Goal: Information Seeking & Learning: Find specific fact

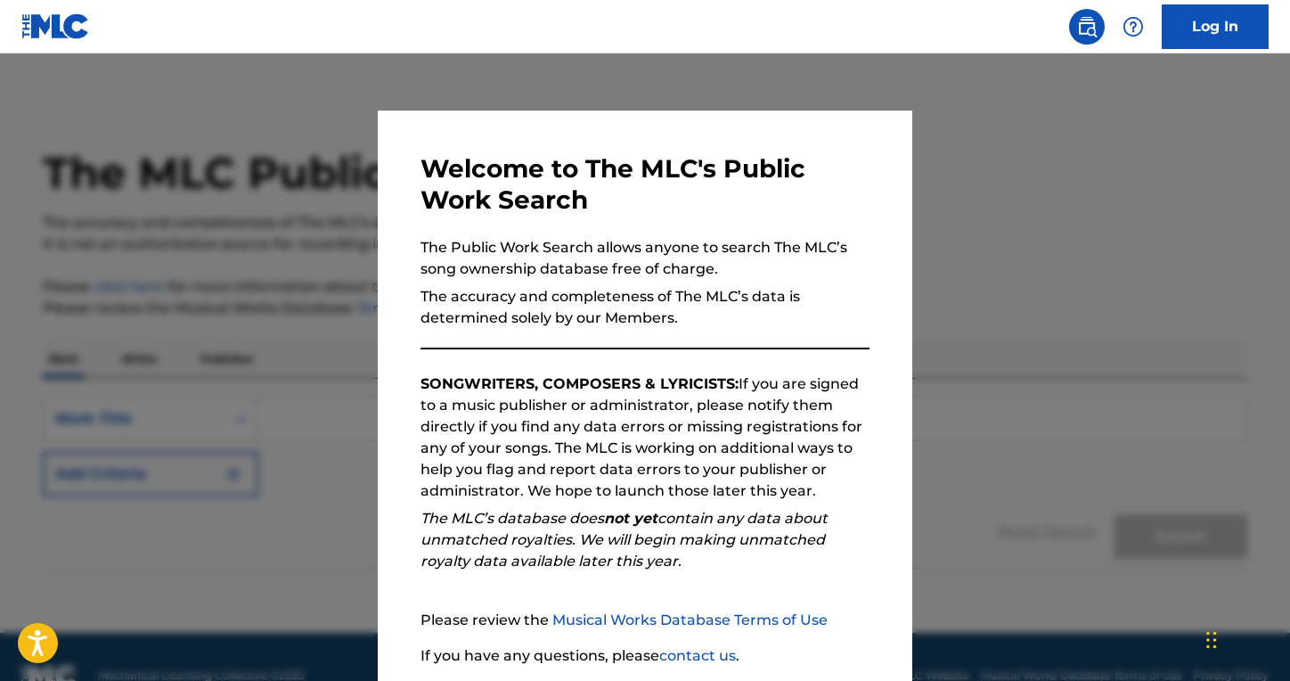
scroll to position [135, 0]
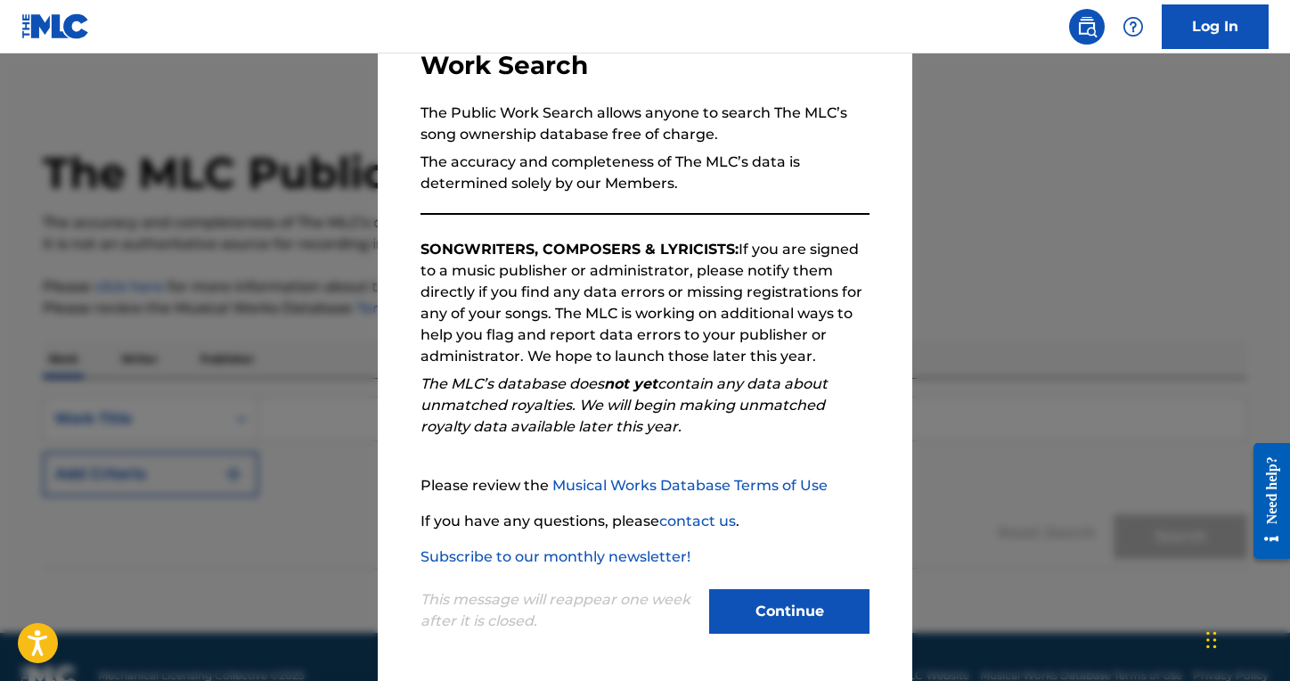
drag, startPoint x: 795, startPoint y: 598, endPoint x: 749, endPoint y: 540, distance: 73.6
click at [794, 598] on button "Continue" at bounding box center [789, 611] width 160 height 45
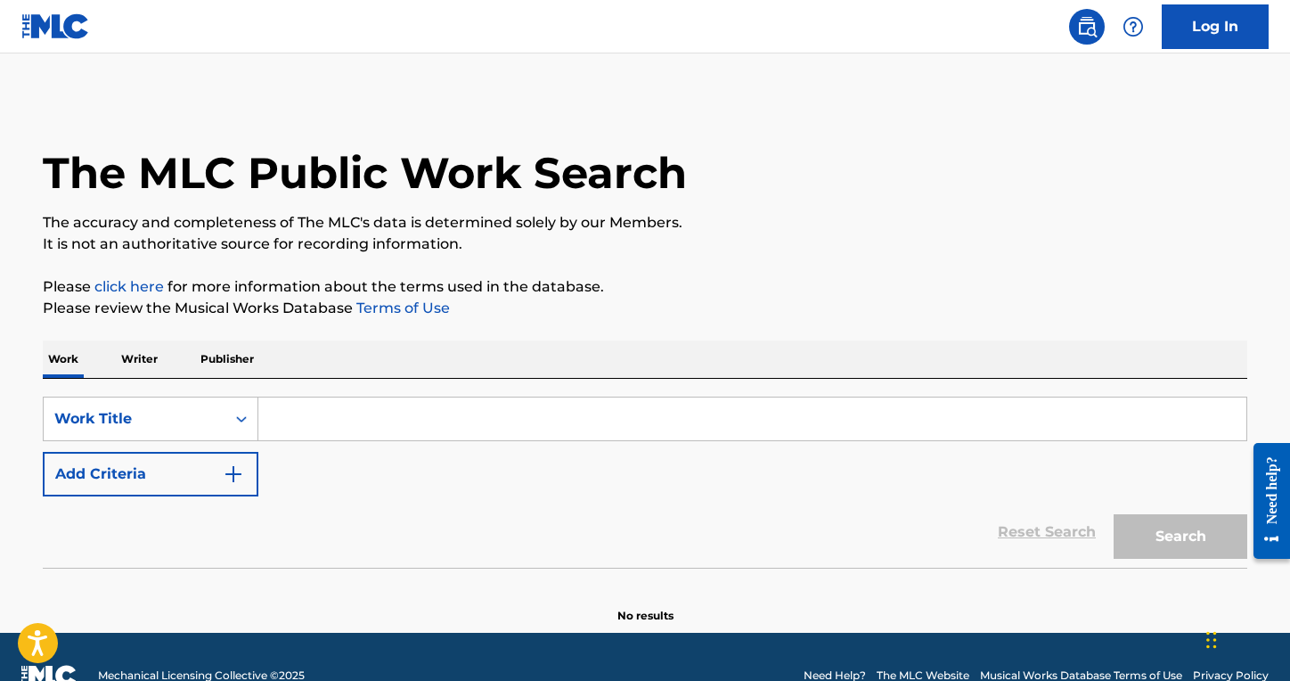
click at [594, 423] on input "Search Form" at bounding box center [752, 418] width 988 height 43
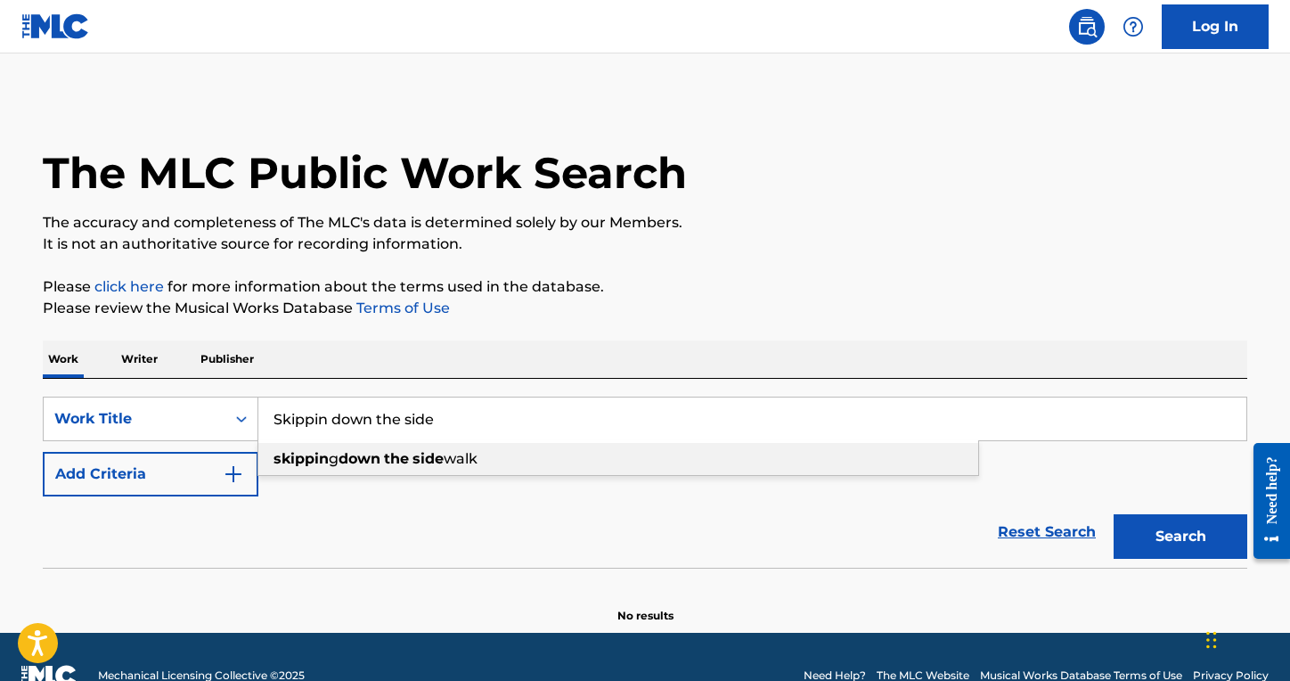
click at [559, 464] on div "skippin g down the side walk" at bounding box center [618, 459] width 720 height 32
type input "skipping down the sidewalk"
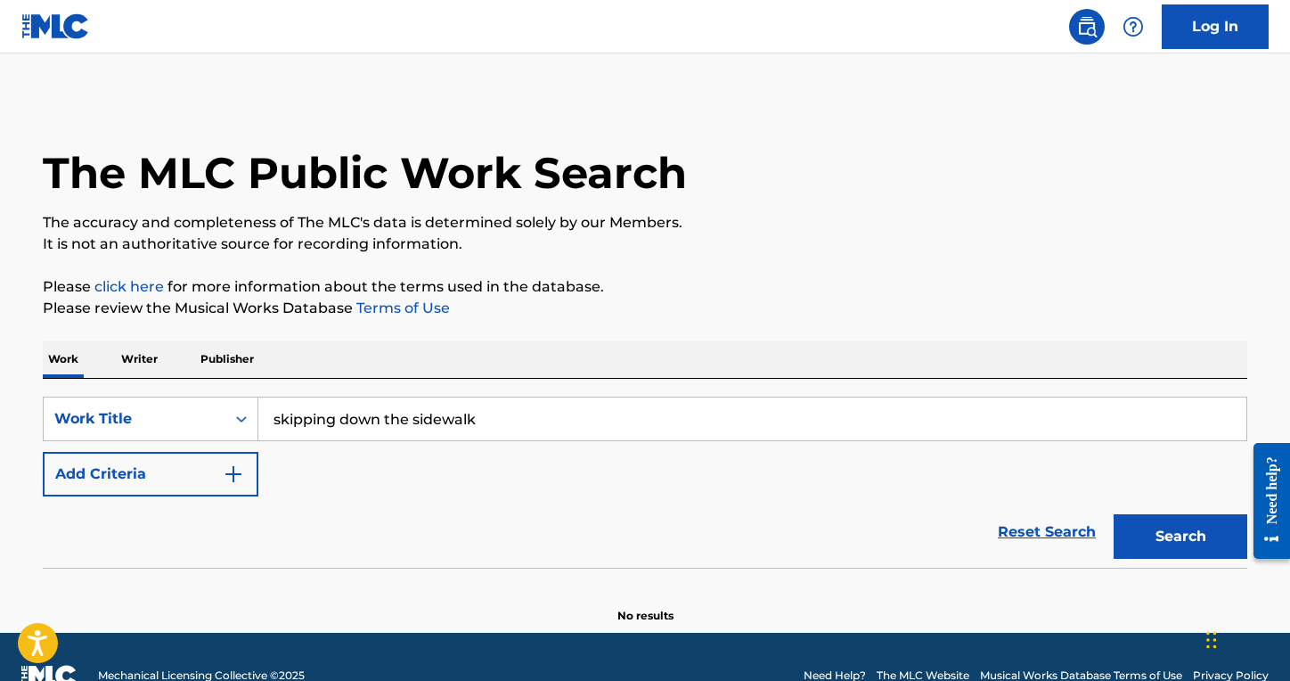
scroll to position [1, 0]
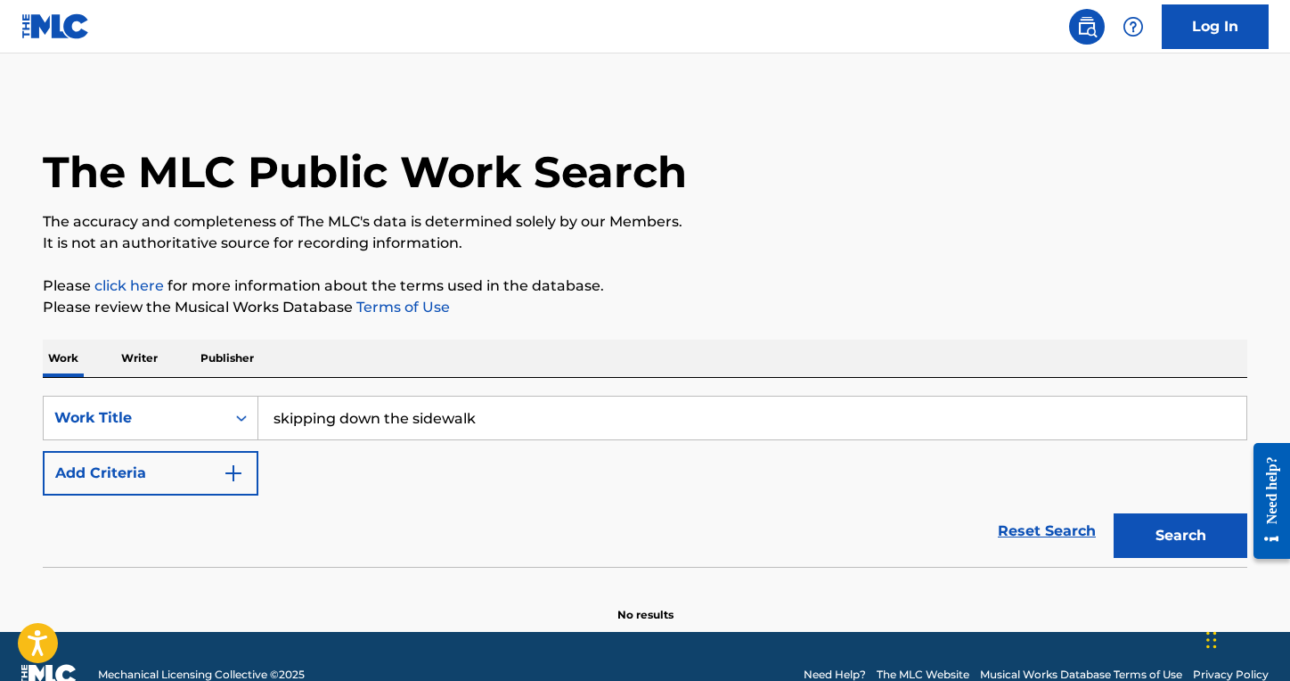
click at [166, 445] on div "SearchWithCriteria5a5632dc-e4c3-40eb-950a-2577d63cbc90 Work Title skipping down…" at bounding box center [645, 446] width 1205 height 100
click at [175, 469] on button "Add Criteria" at bounding box center [151, 473] width 216 height 45
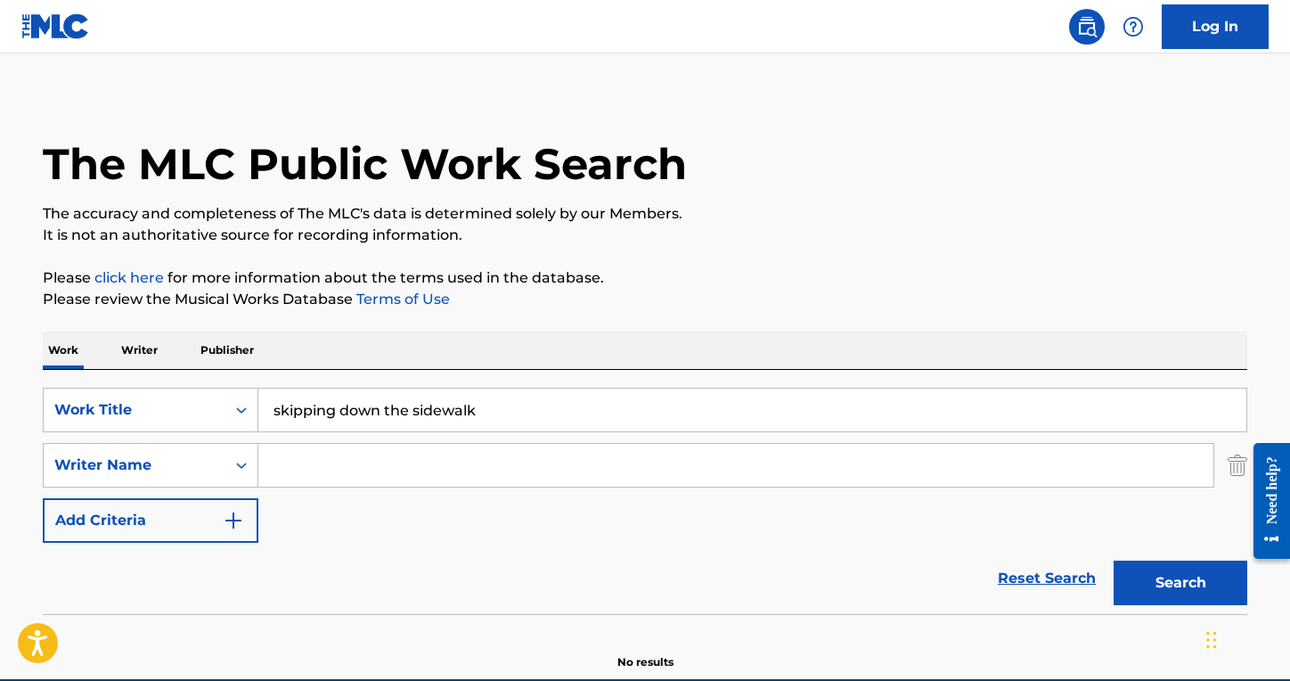
click at [350, 469] on input "Search Form" at bounding box center [735, 465] width 955 height 43
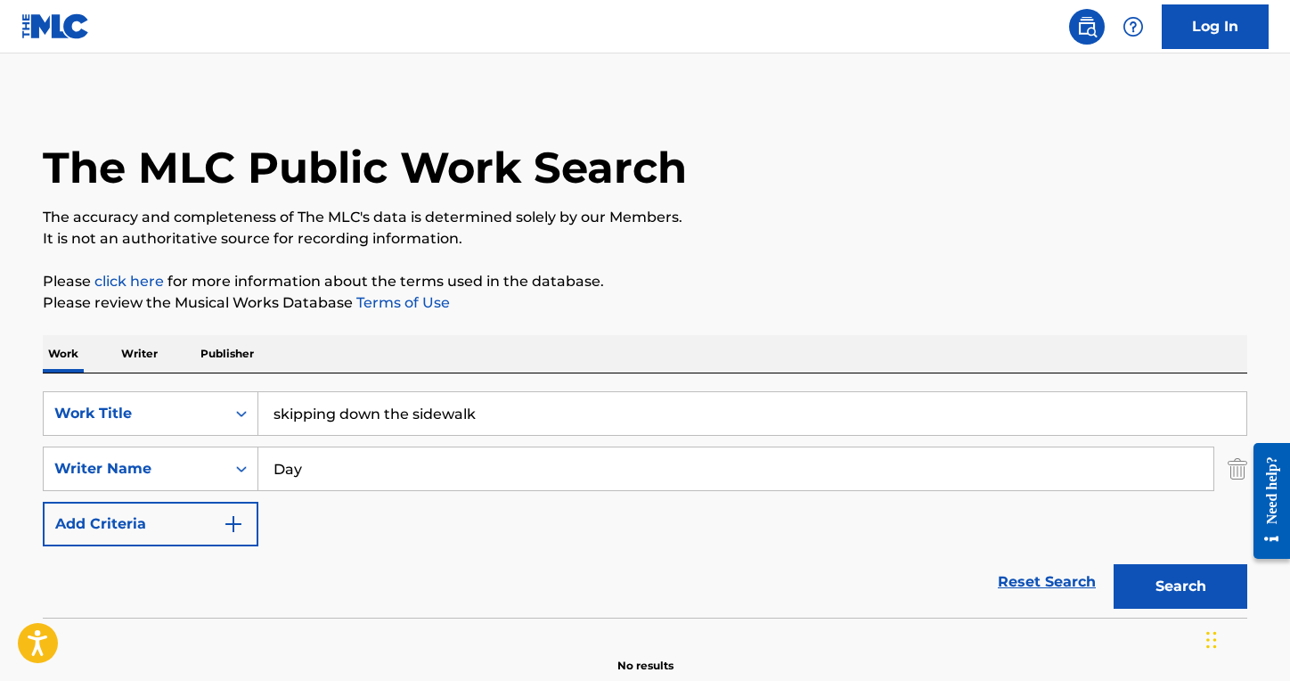
type input "Day"
click at [1114, 564] on button "Search" at bounding box center [1181, 586] width 134 height 45
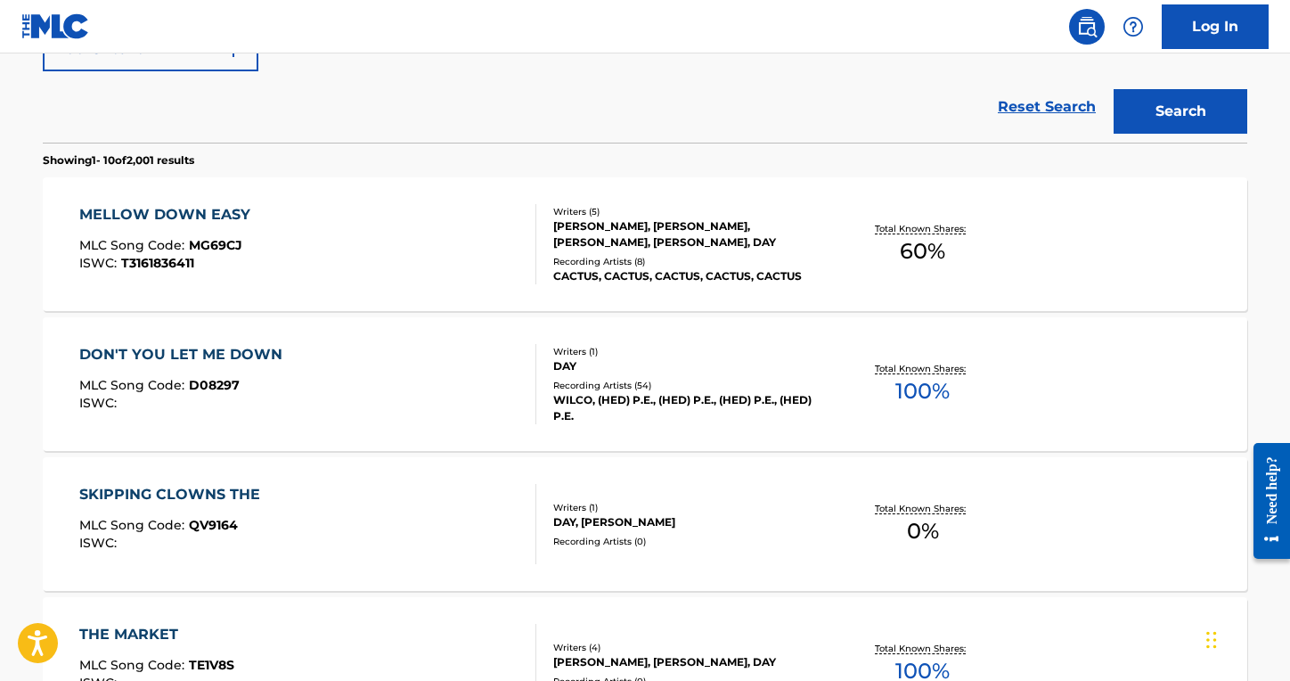
scroll to position [505, 0]
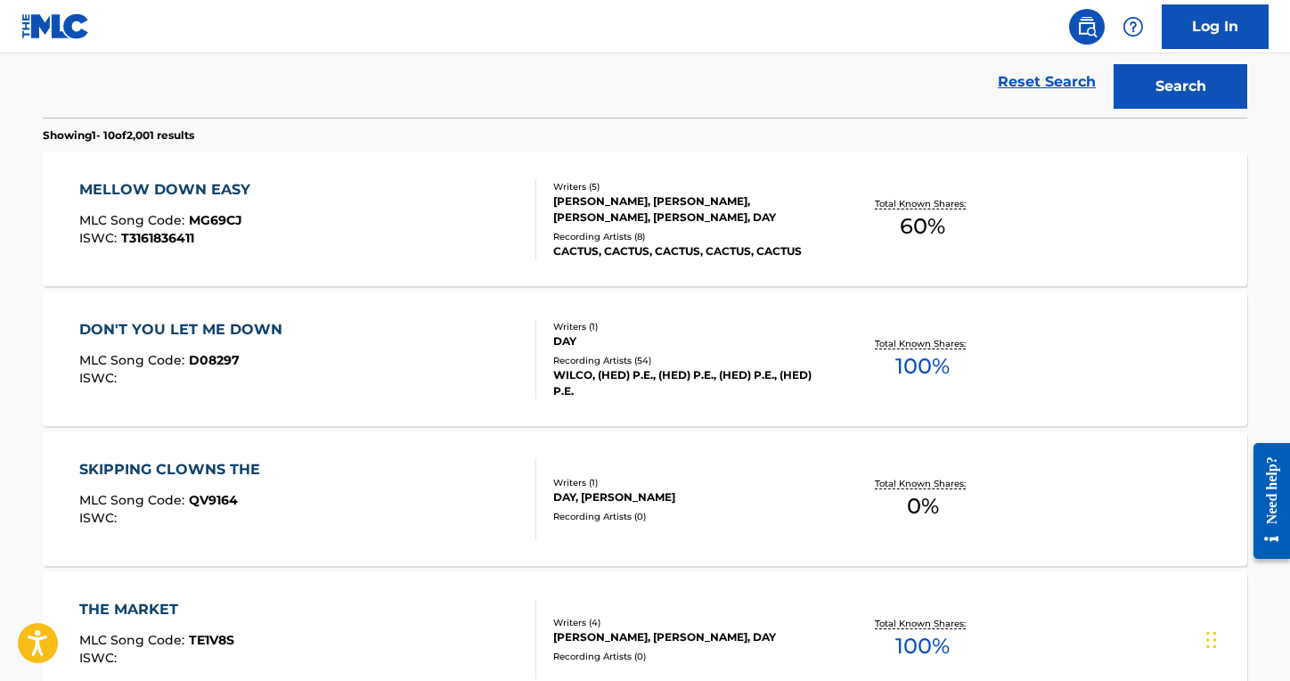
click at [362, 388] on div "DON'T YOU LET ME DOWN MLC Song Code : D08297 ISWC :" at bounding box center [308, 359] width 458 height 80
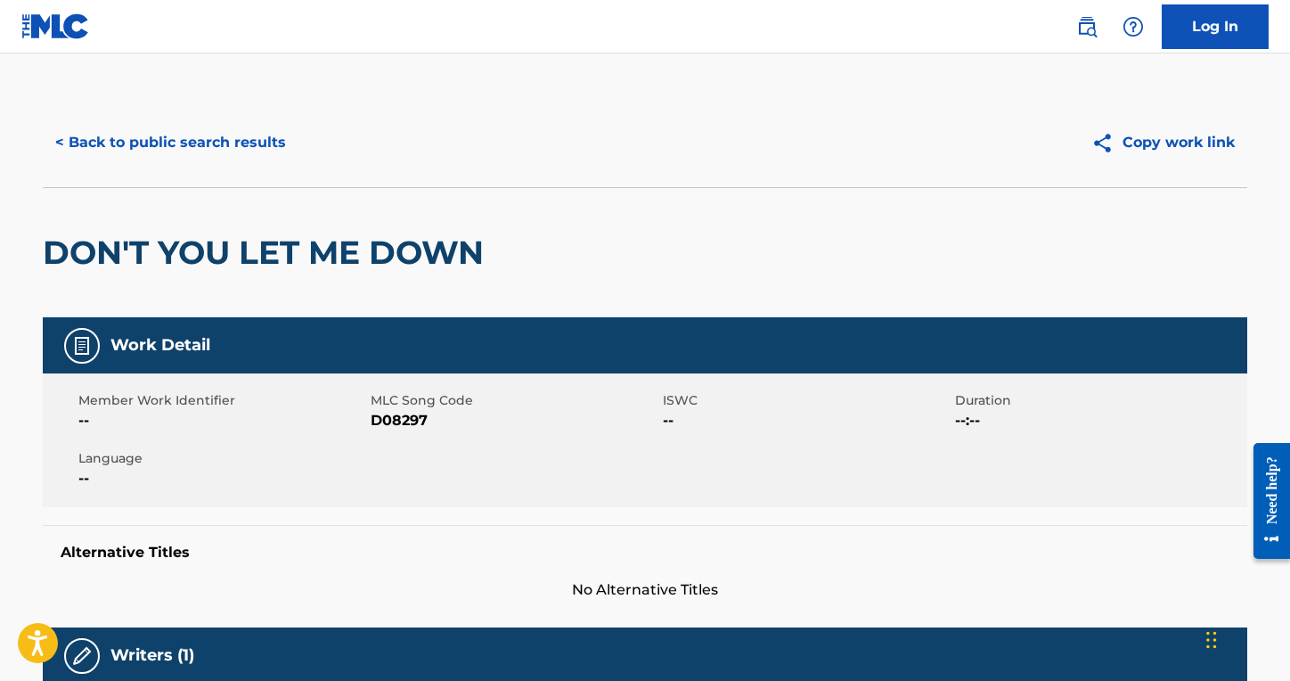
click at [185, 138] on button "< Back to public search results" at bounding box center [171, 142] width 256 height 45
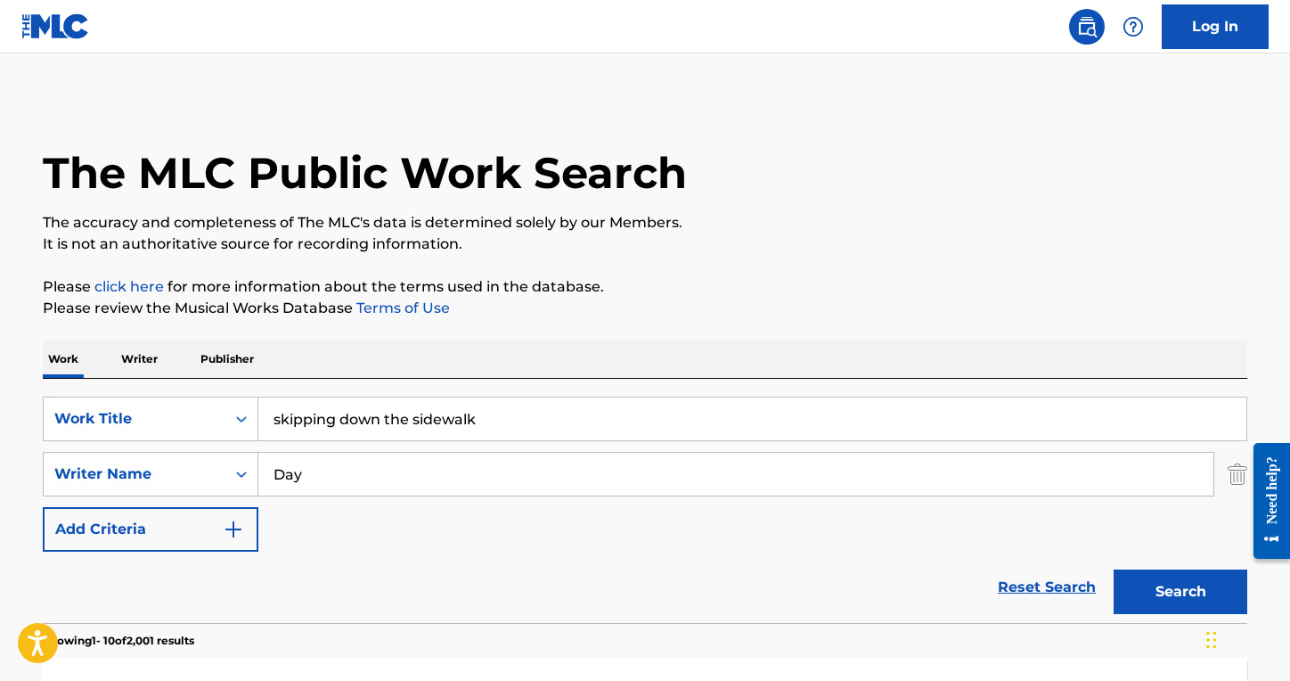
click at [357, 470] on input "Day" at bounding box center [735, 474] width 955 height 43
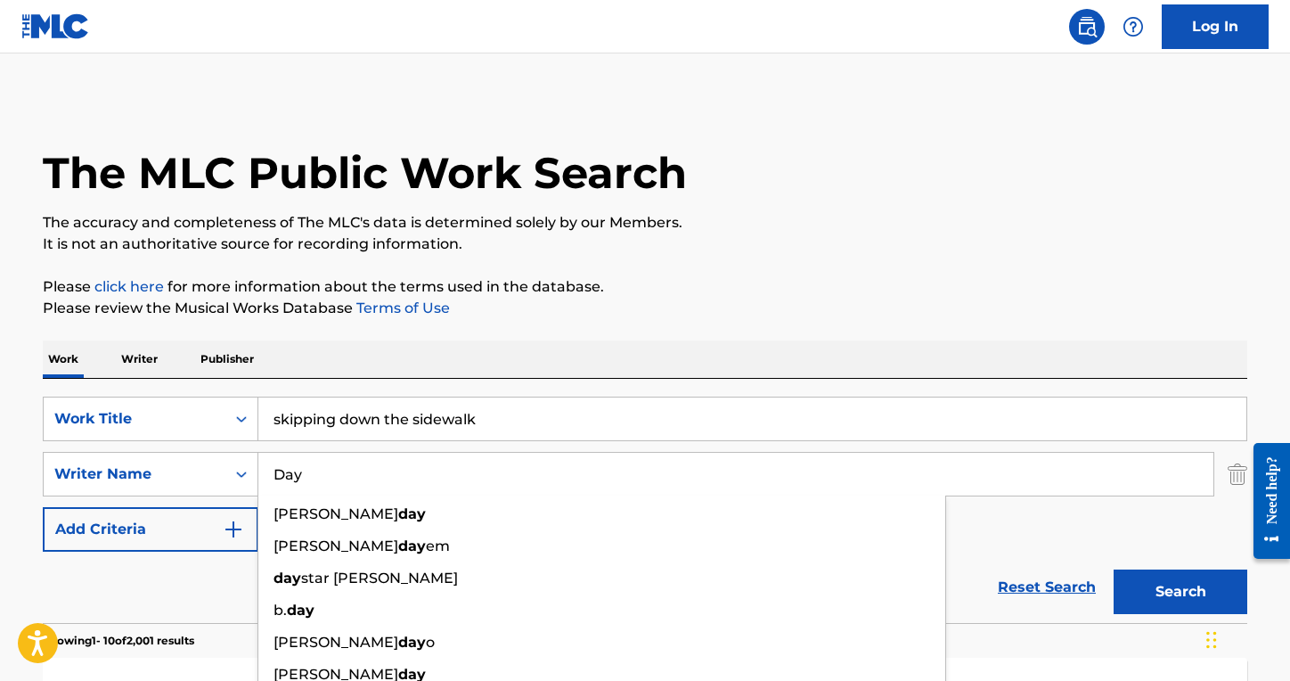
click at [357, 470] on input "Day" at bounding box center [735, 474] width 955 height 43
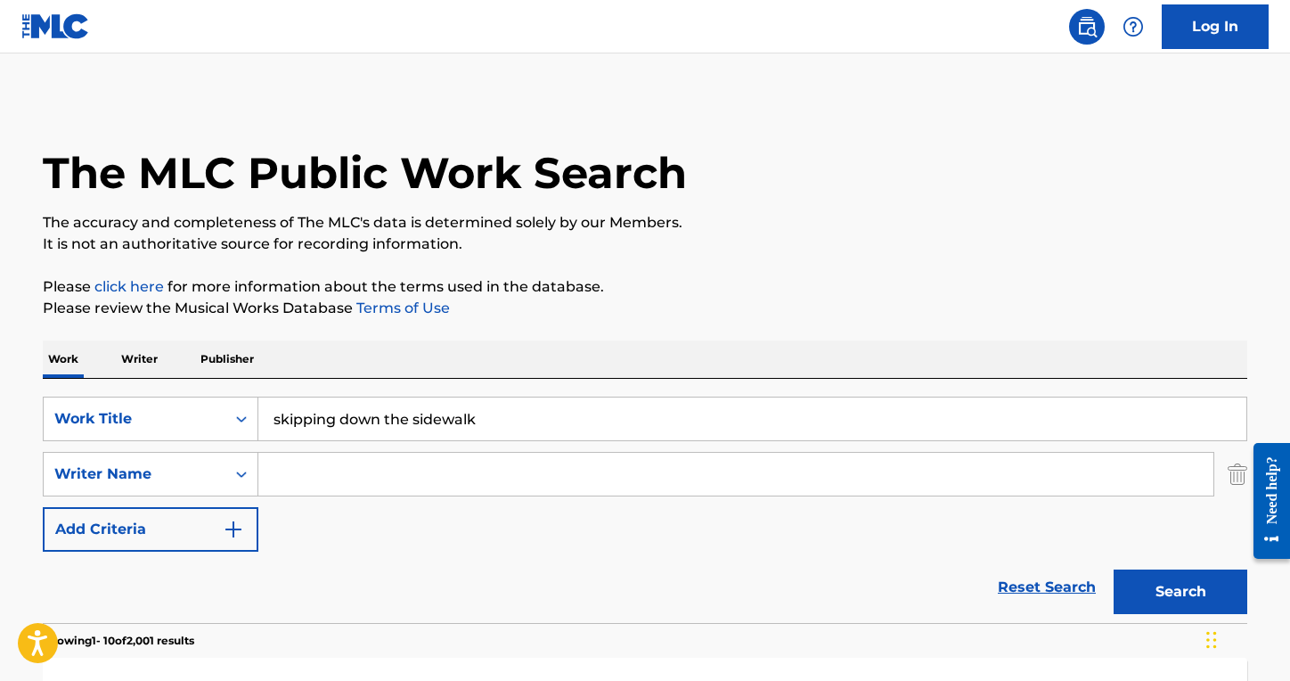
click at [1114, 569] on button "Search" at bounding box center [1181, 591] width 134 height 45
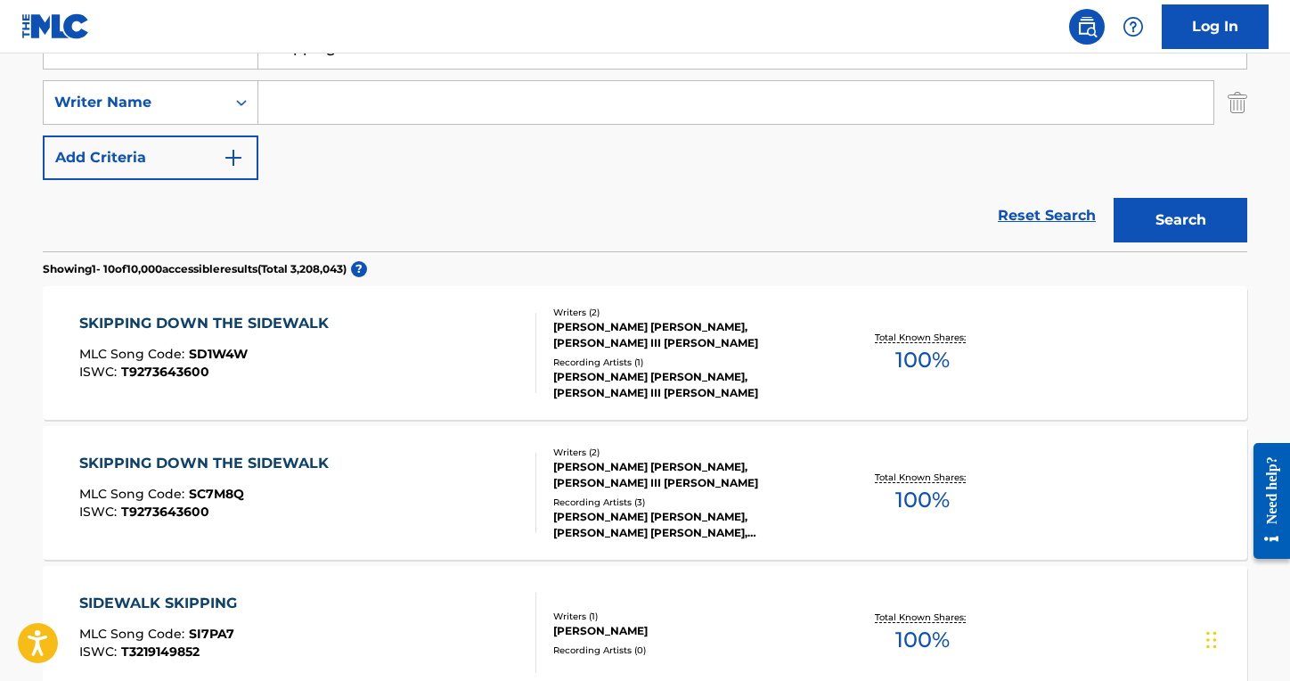
scroll to position [358, 0]
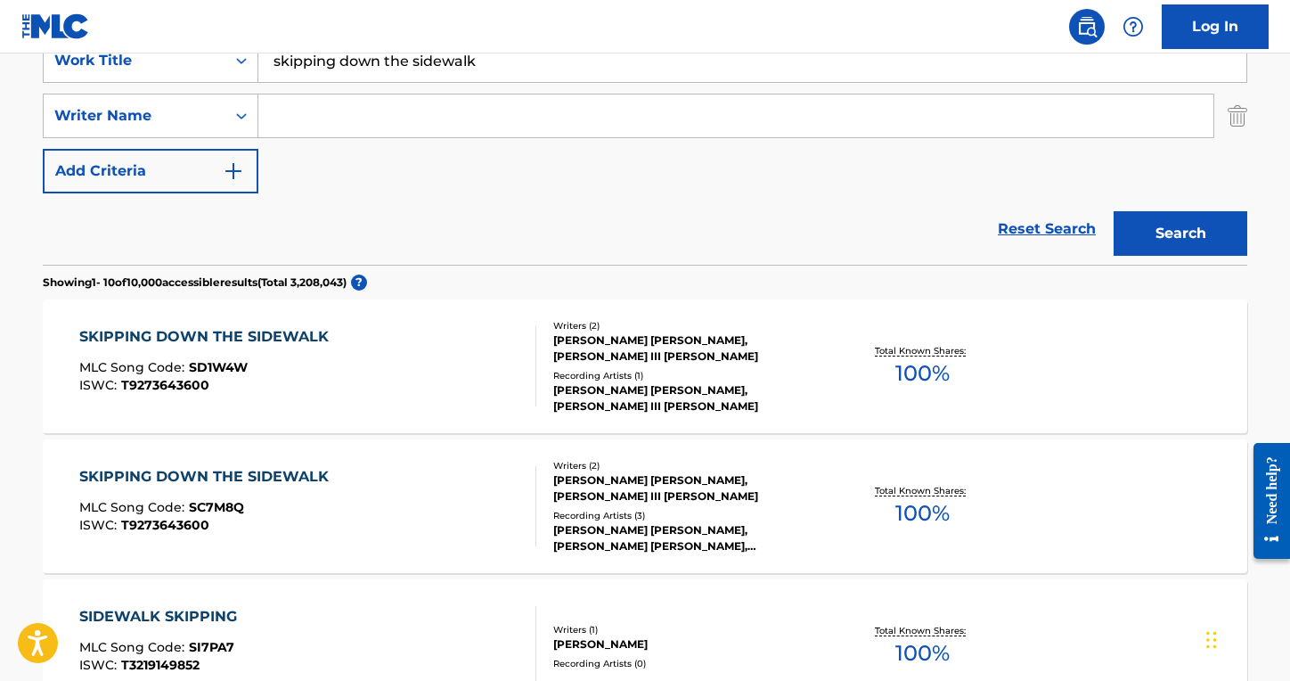
click at [392, 398] on div "SKIPPING DOWN THE SIDEWALK MLC Song Code : SD1W4W ISWC : T9273643600" at bounding box center [308, 366] width 458 height 80
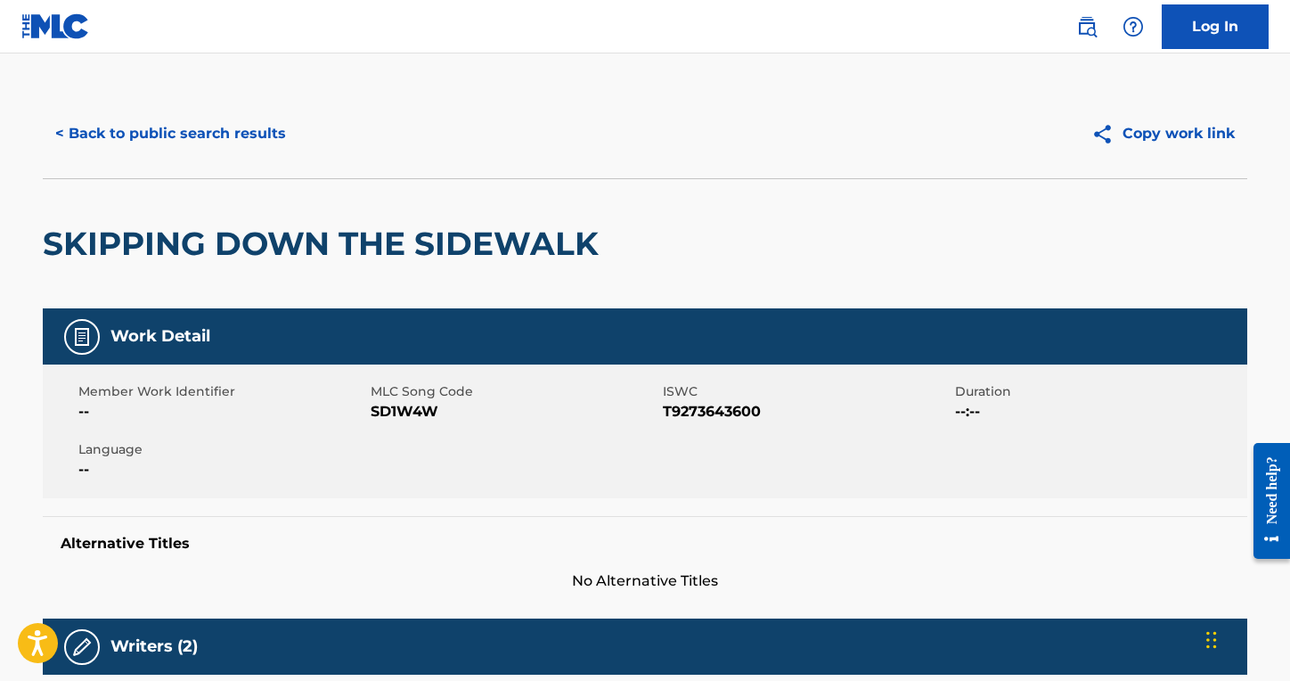
click at [217, 138] on button "< Back to public search results" at bounding box center [171, 133] width 256 height 45
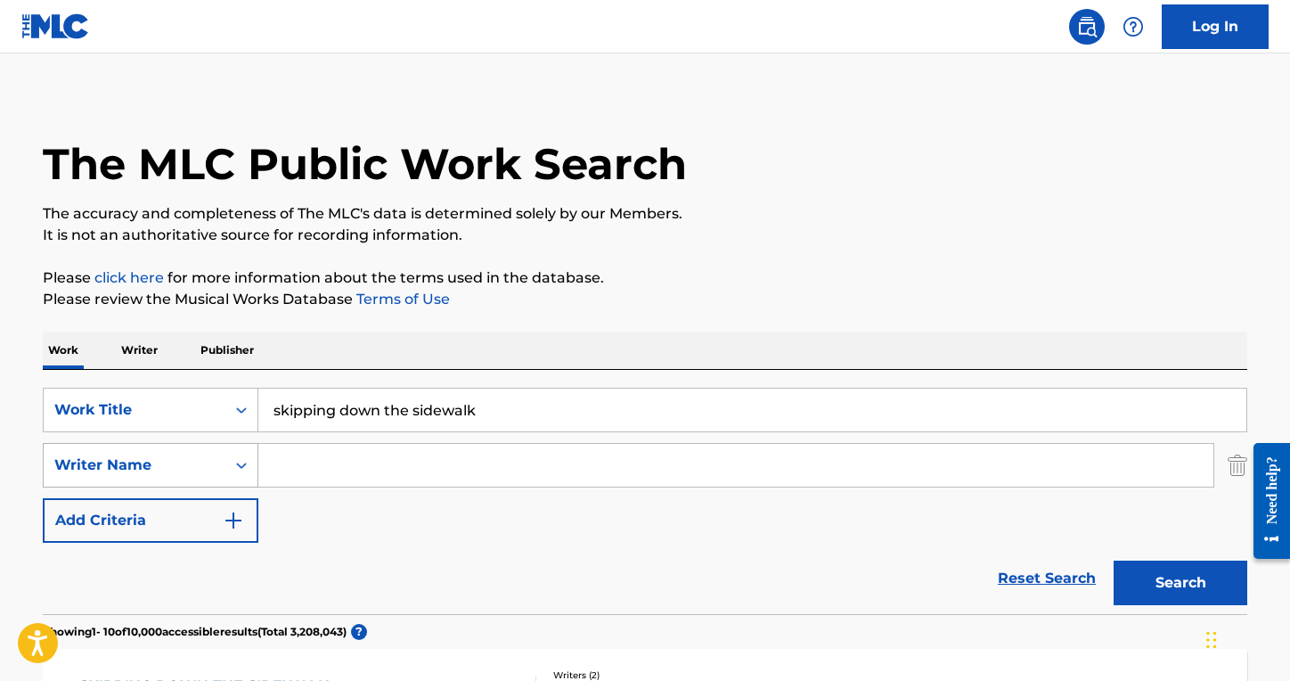
scroll to position [356, 0]
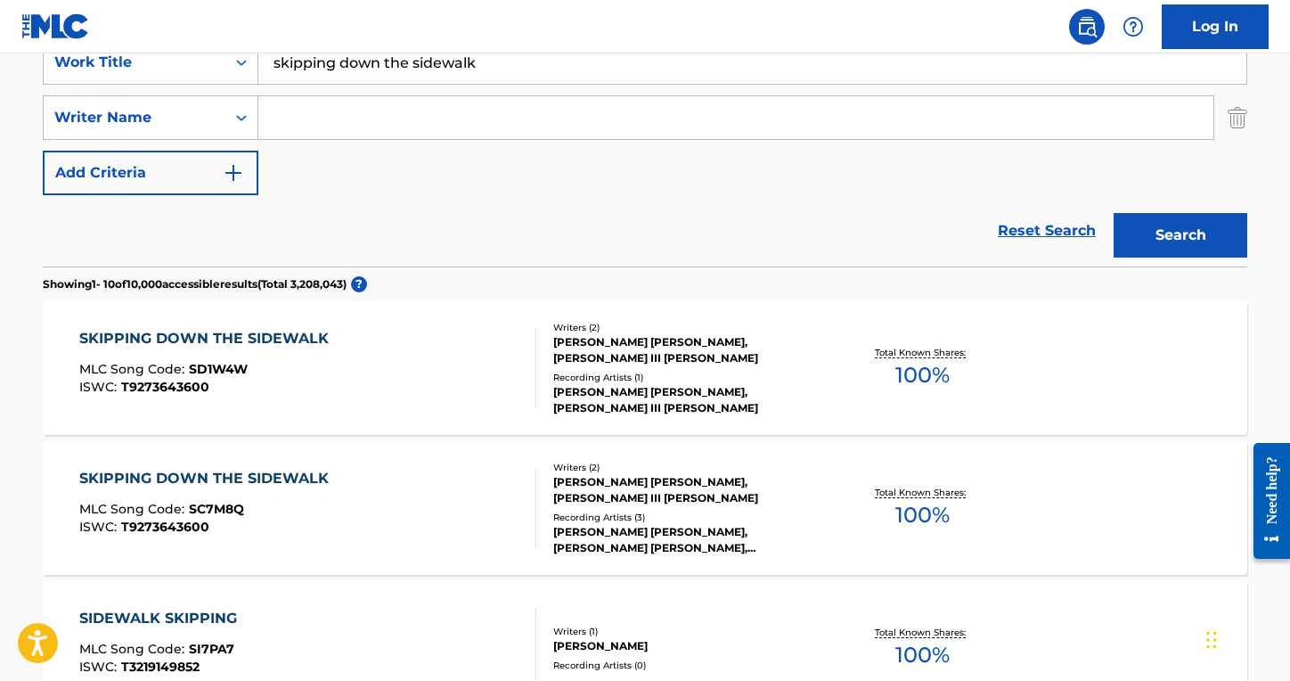
click at [366, 503] on div "SKIPPING DOWN THE SIDEWALK MLC Song Code : SC7M8Q ISWC : T9273643600" at bounding box center [308, 508] width 458 height 80
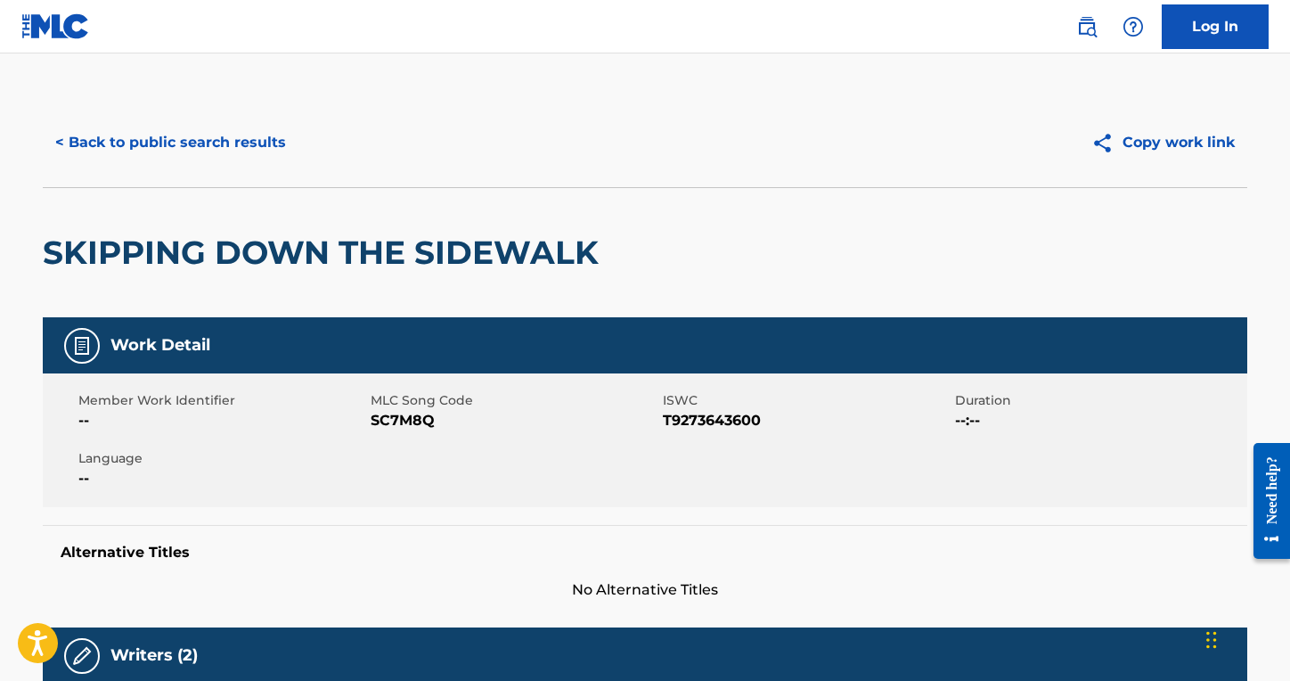
click at [150, 171] on div "< Back to public search results Copy work link" at bounding box center [645, 142] width 1205 height 89
click at [157, 150] on button "< Back to public search results" at bounding box center [171, 142] width 256 height 45
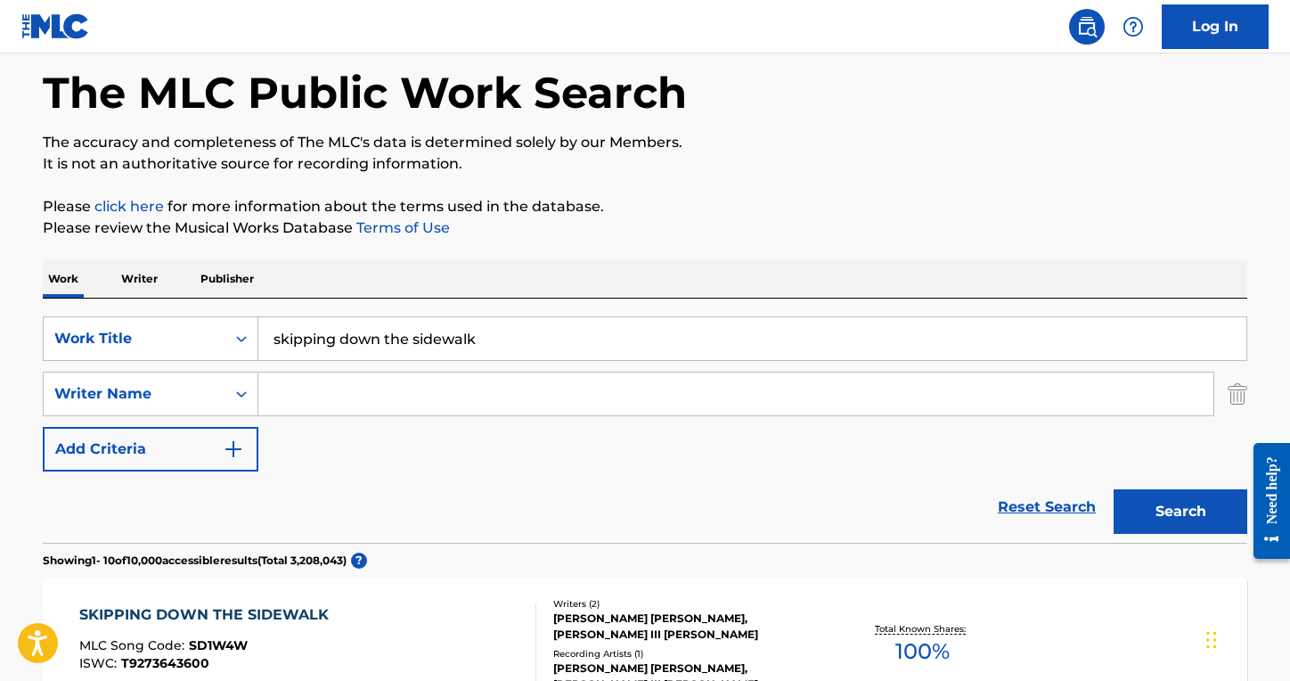
scroll to position [74, 0]
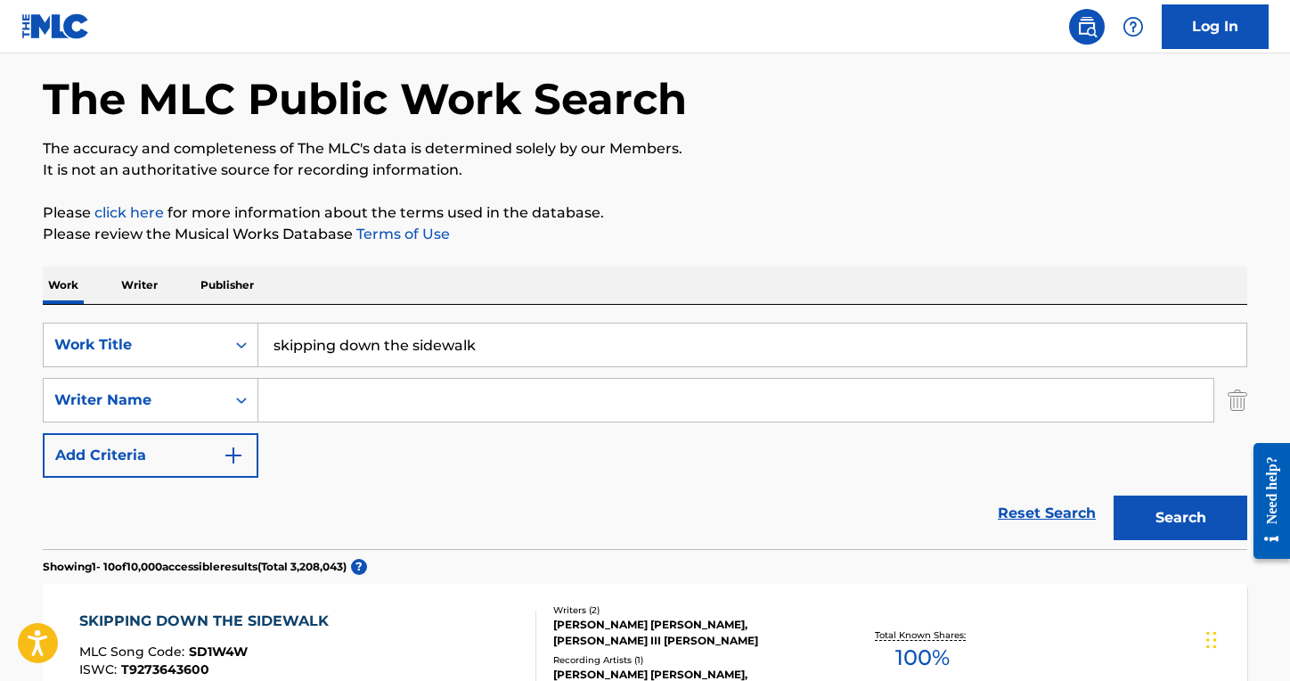
drag, startPoint x: 454, startPoint y: 331, endPoint x: 455, endPoint y: 348, distance: 17.9
click at [454, 339] on input "skipping down the sidewalk" at bounding box center [752, 344] width 988 height 43
click at [455, 348] on input "skipping down the sidewalk" at bounding box center [752, 344] width 988 height 43
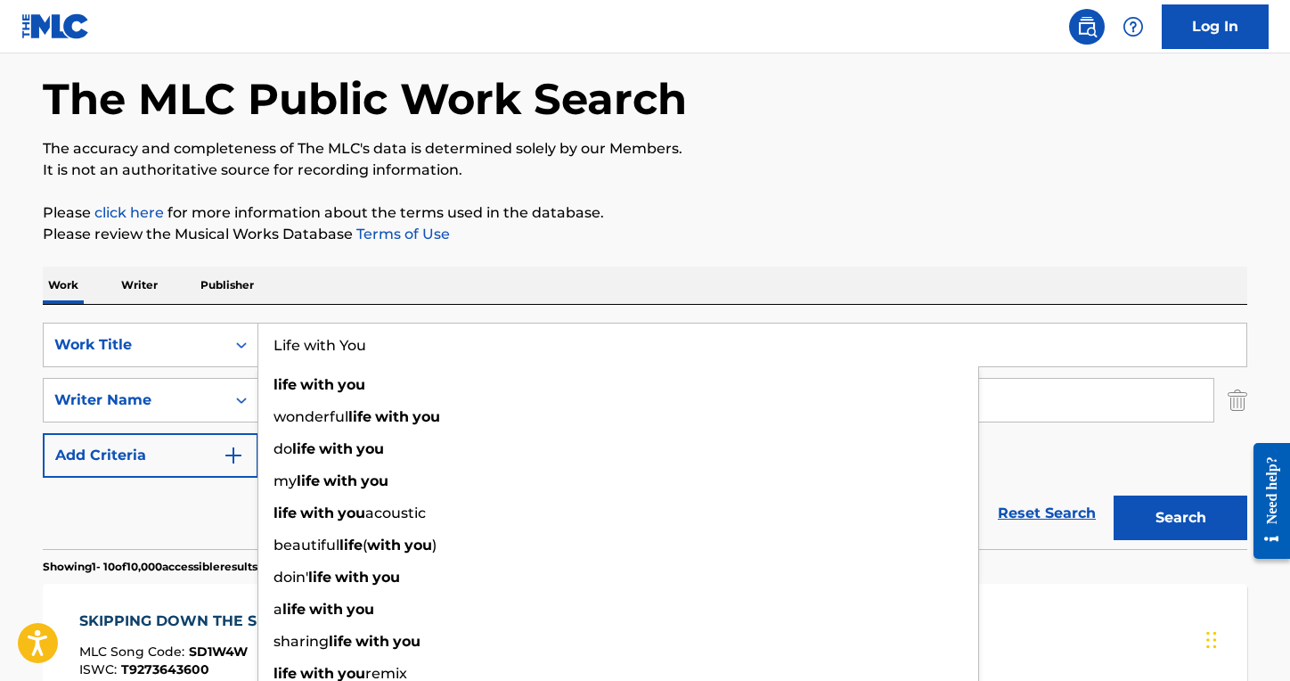
type input "Life with You"
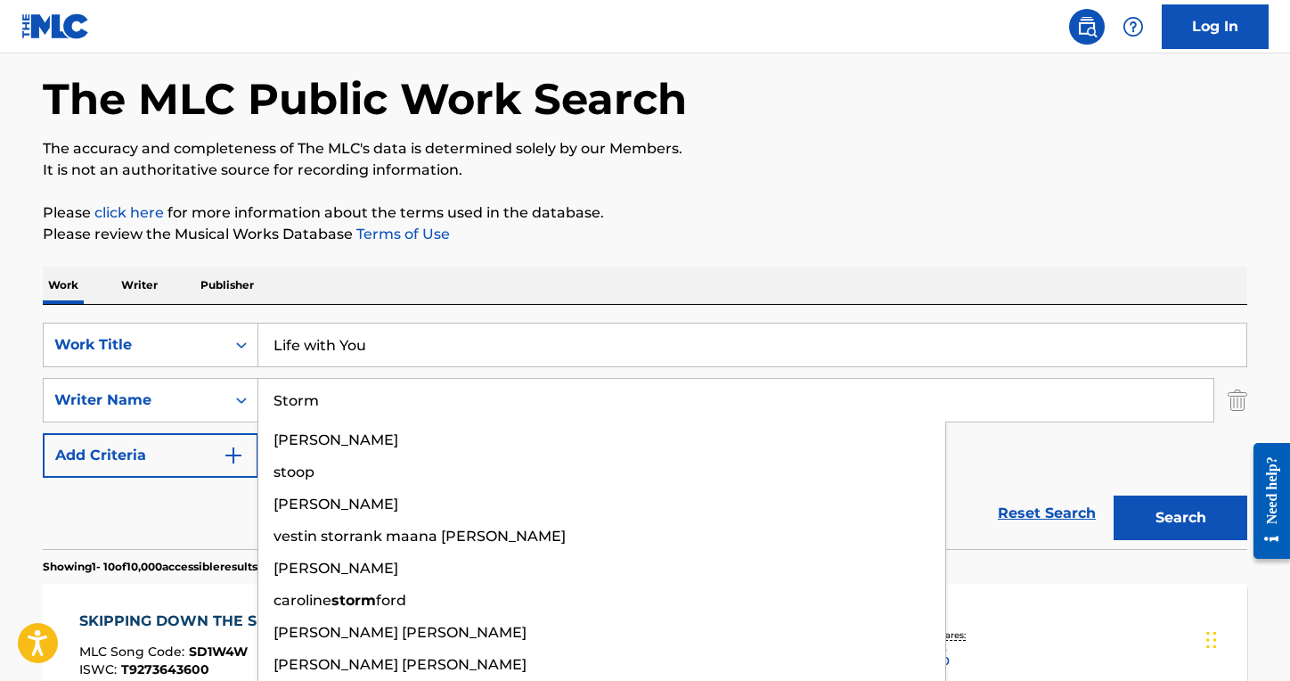
type input "Storm"
click at [1114, 495] on button "Search" at bounding box center [1181, 517] width 134 height 45
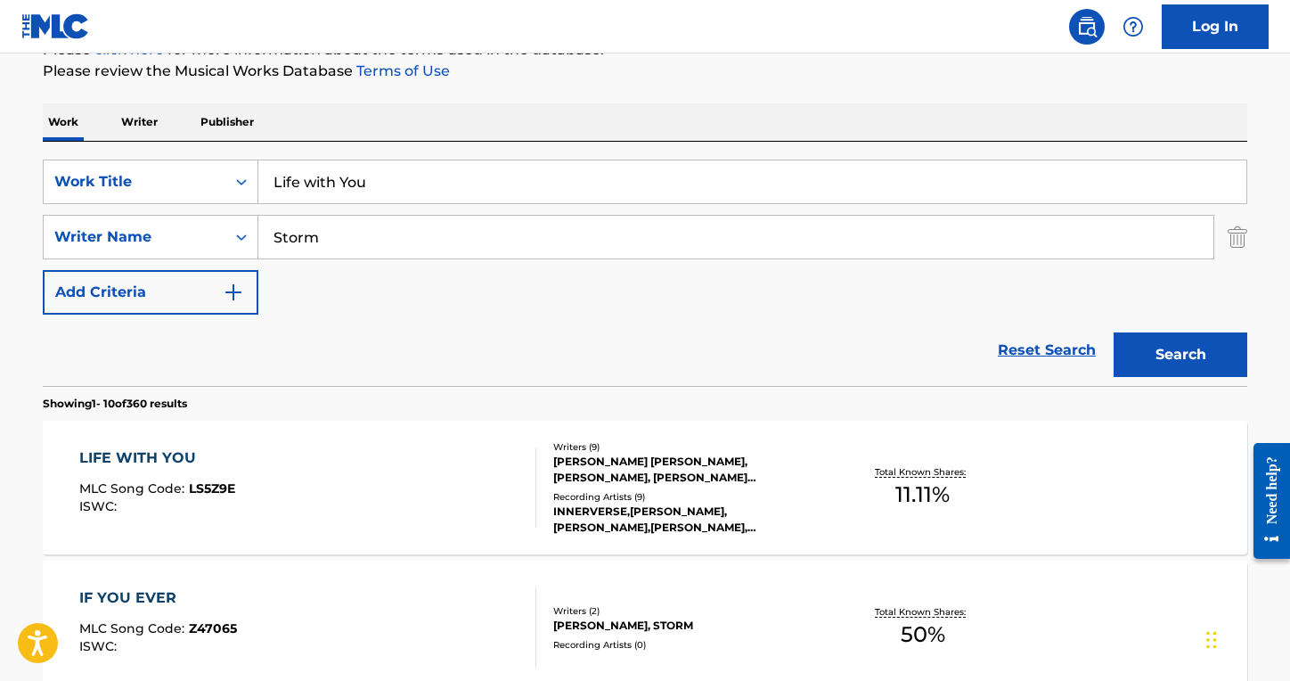
scroll to position [246, 0]
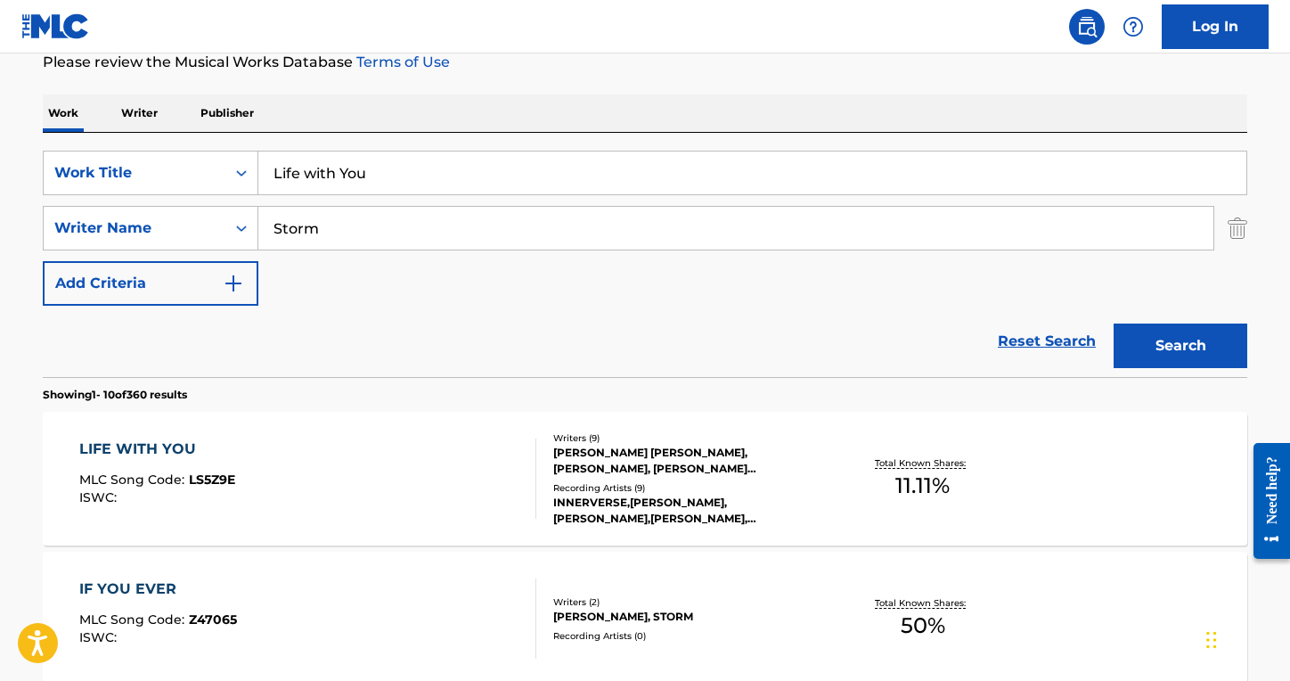
click at [400, 470] on div "LIFE WITH YOU MLC Song Code : LS5Z9E ISWC :" at bounding box center [308, 478] width 458 height 80
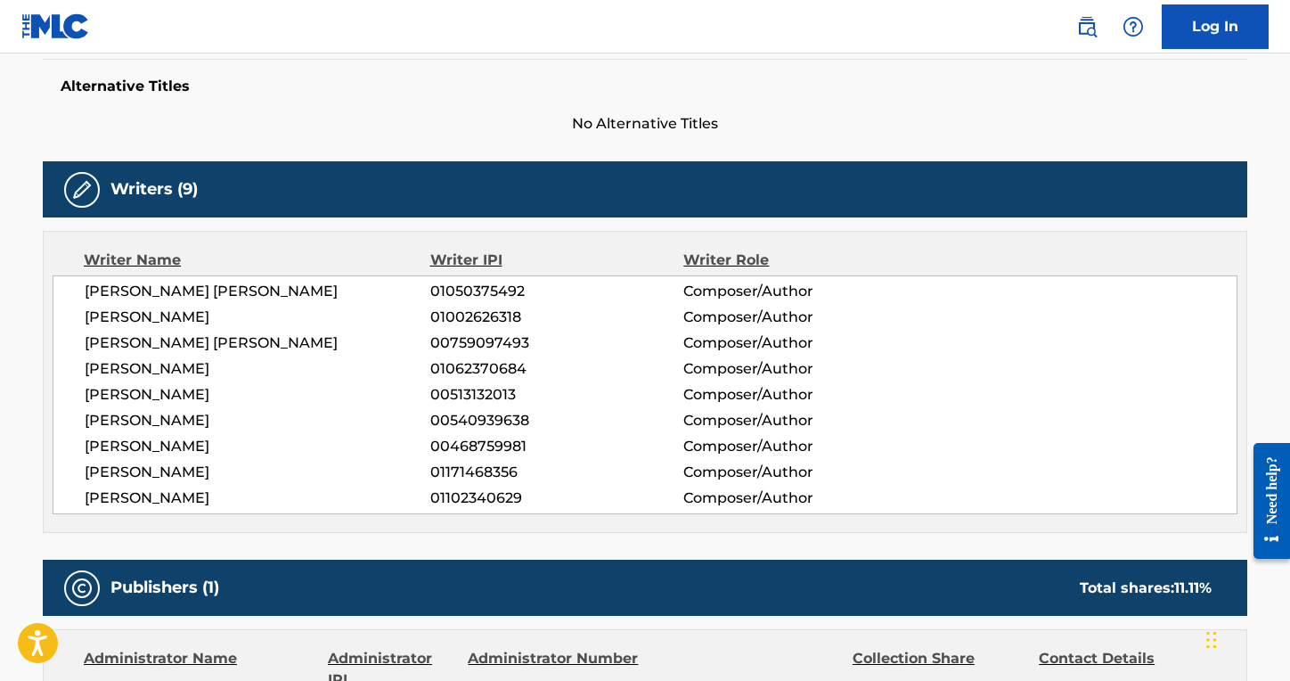
scroll to position [472, 0]
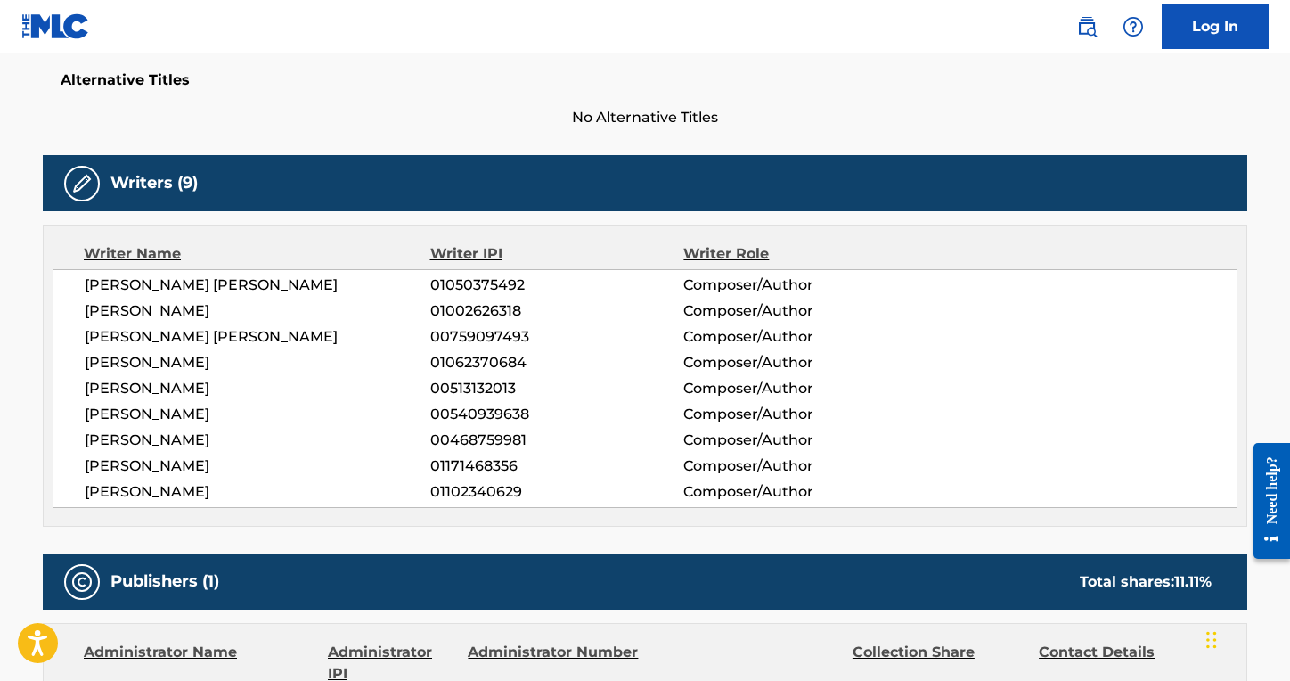
click at [490, 278] on span "01050375492" at bounding box center [556, 284] width 253 height 21
copy span "01050375492"
